Goal: Information Seeking & Learning: Learn about a topic

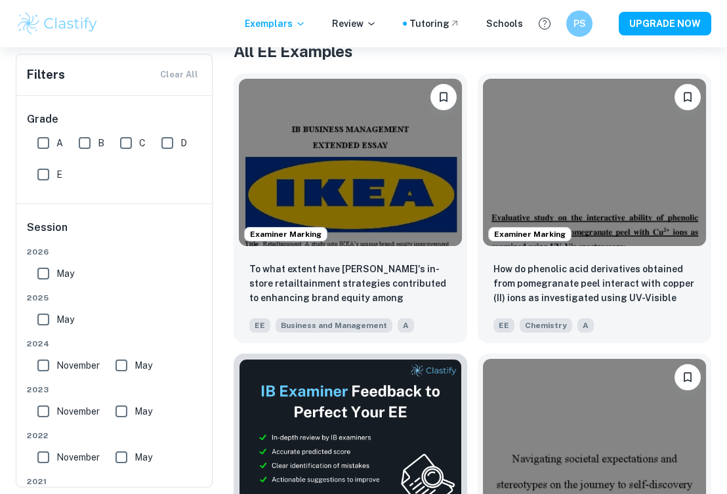
scroll to position [308, 0]
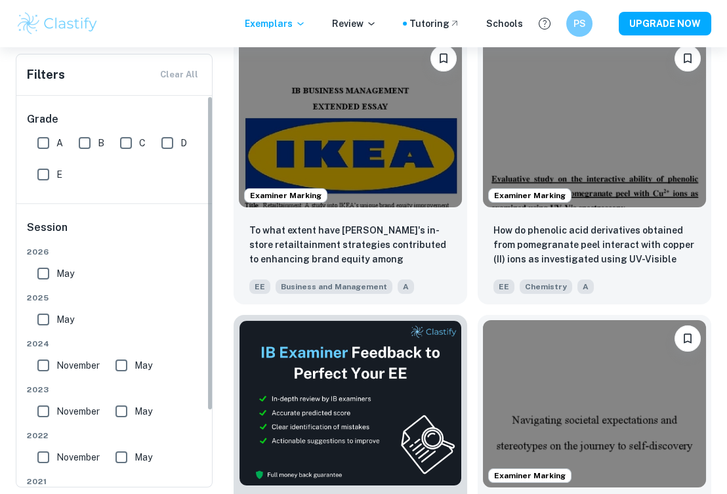
click at [33, 262] on input "May" at bounding box center [43, 273] width 26 height 26
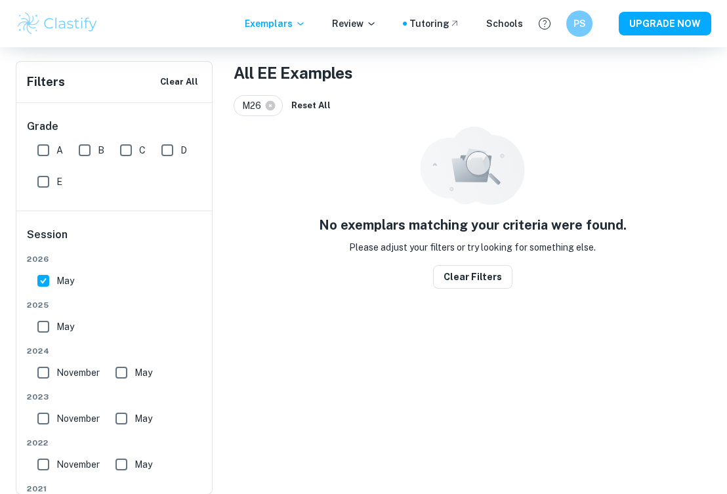
click at [41, 269] on input "May" at bounding box center [43, 281] width 26 height 26
checkbox input "false"
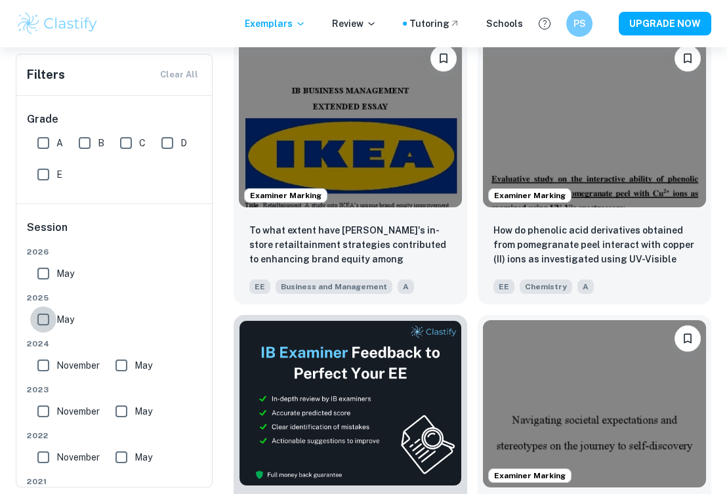
click at [44, 317] on input "May" at bounding box center [43, 319] width 26 height 26
checkbox input "true"
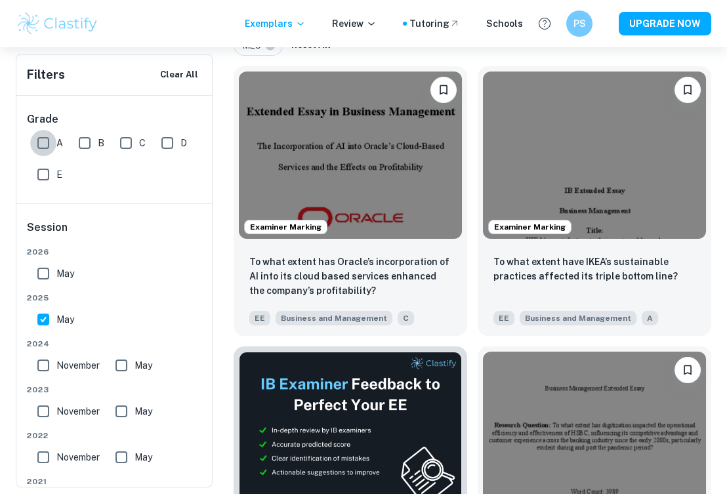
click at [47, 143] on input "A" at bounding box center [43, 143] width 26 height 26
checkbox input "true"
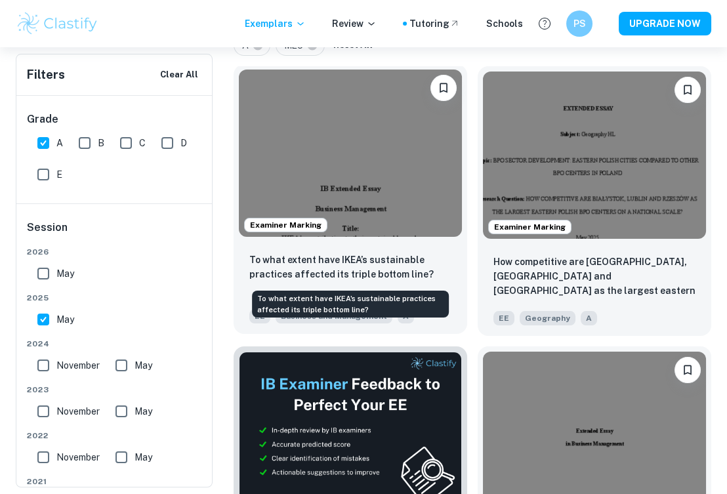
click at [281, 261] on p "To what extent have IKEA’s sustainable practices affected its triple bottom lin…" at bounding box center [350, 266] width 202 height 29
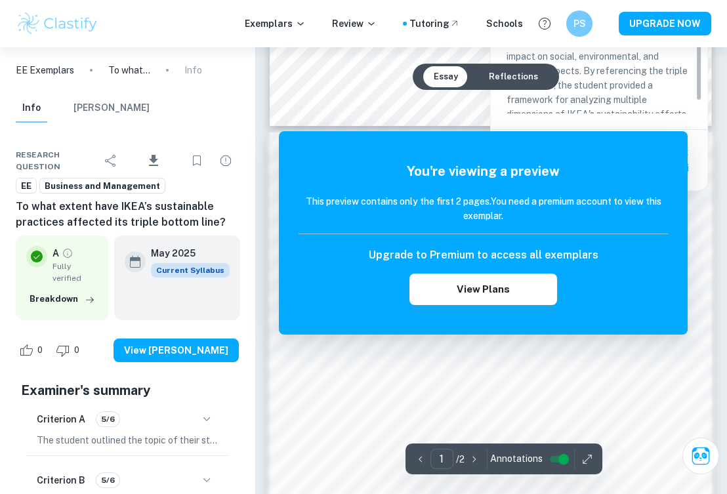
scroll to position [912, 0]
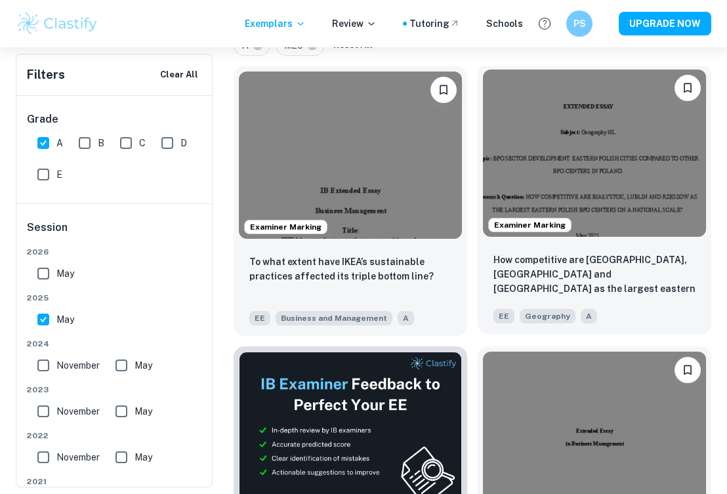
scroll to position [378, 0]
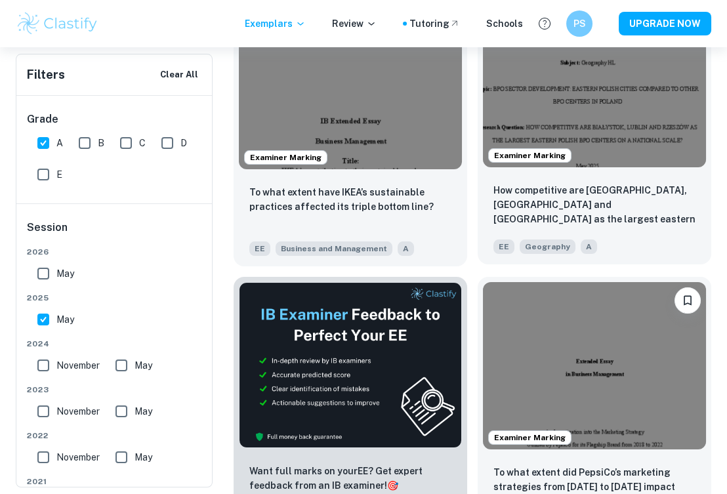
click at [576, 138] on img at bounding box center [594, 83] width 223 height 167
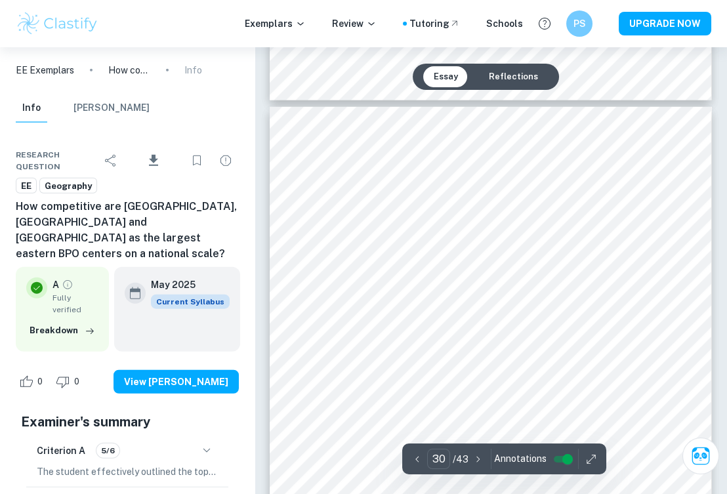
scroll to position [18787, 0]
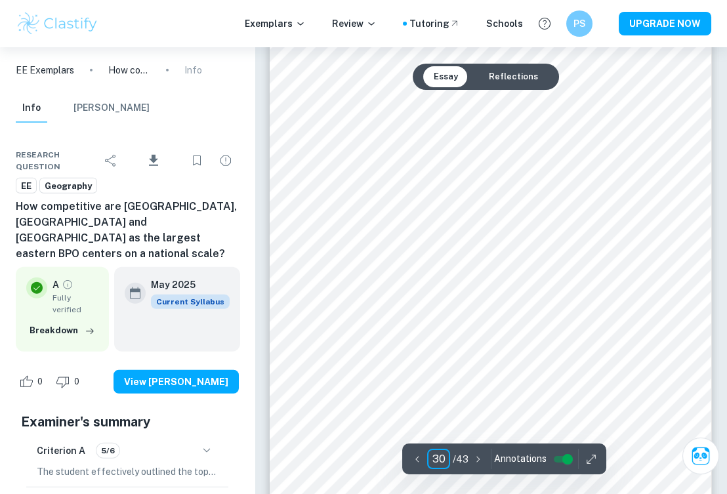
click at [437, 452] on input "30" at bounding box center [438, 459] width 23 height 20
type input "2"
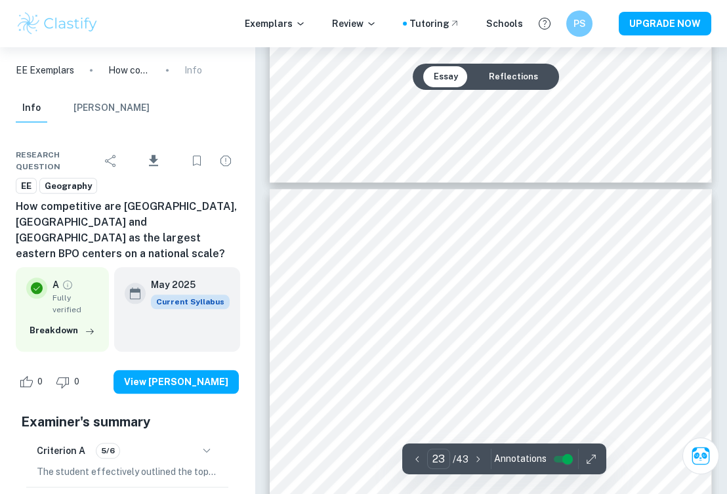
scroll to position [14639, 0]
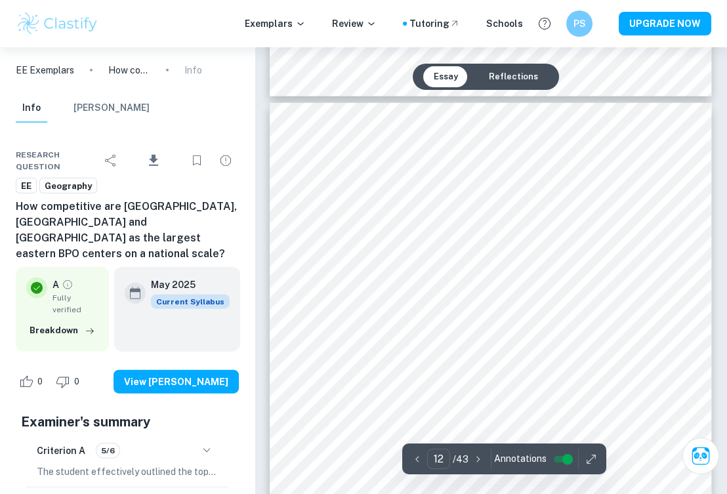
type input "11"
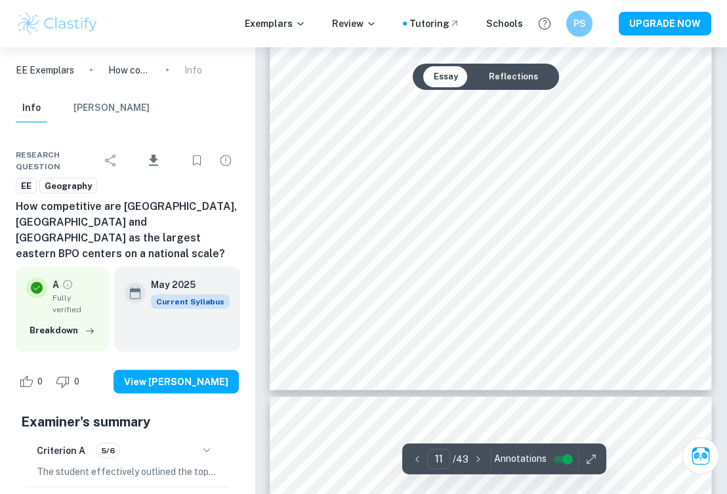
scroll to position [6814, 0]
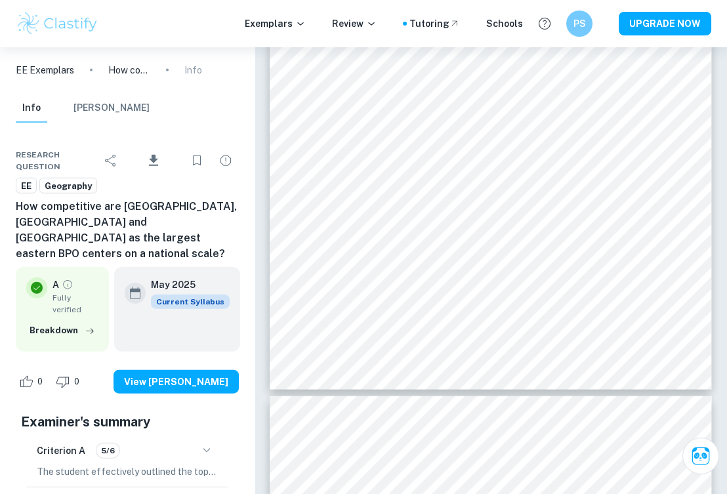
click at [184, 24] on div "Exemplars Review Tutoring Schools PS UPGRADE NOW" at bounding box center [363, 23] width 727 height 26
